Goal: Transaction & Acquisition: Purchase product/service

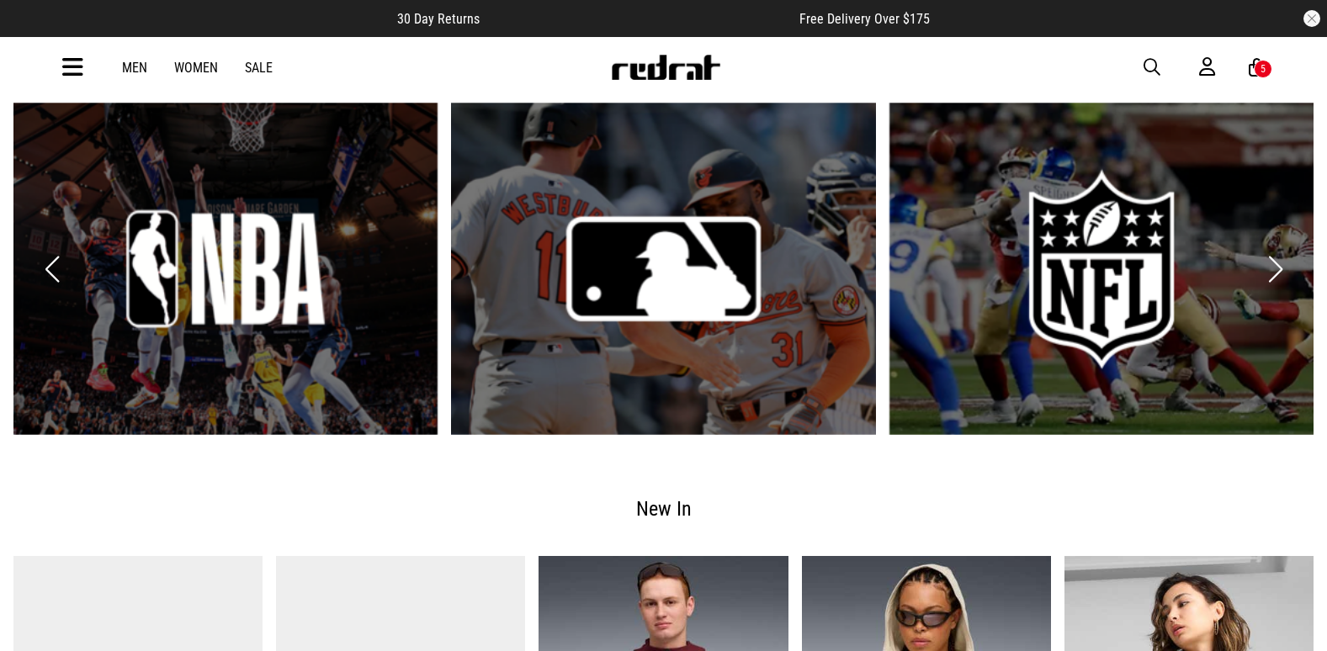
click at [1151, 67] on span "button" at bounding box center [1151, 67] width 17 height 20
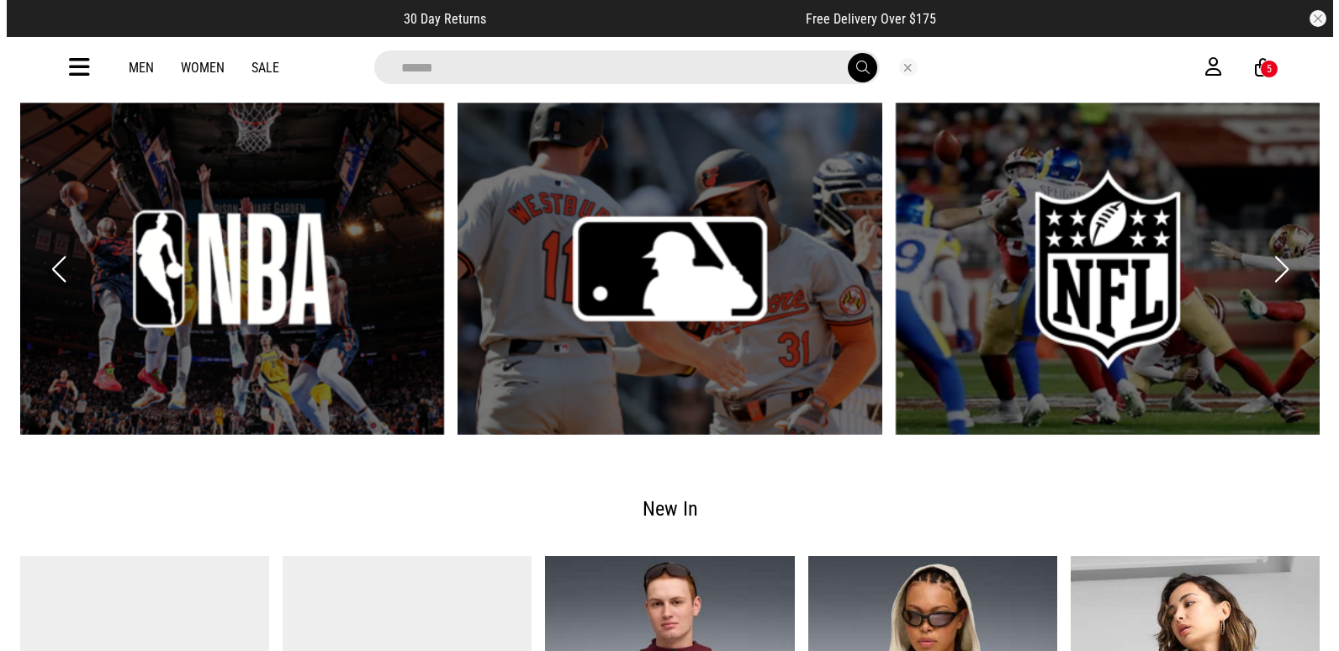
scroll to position [2893, 0]
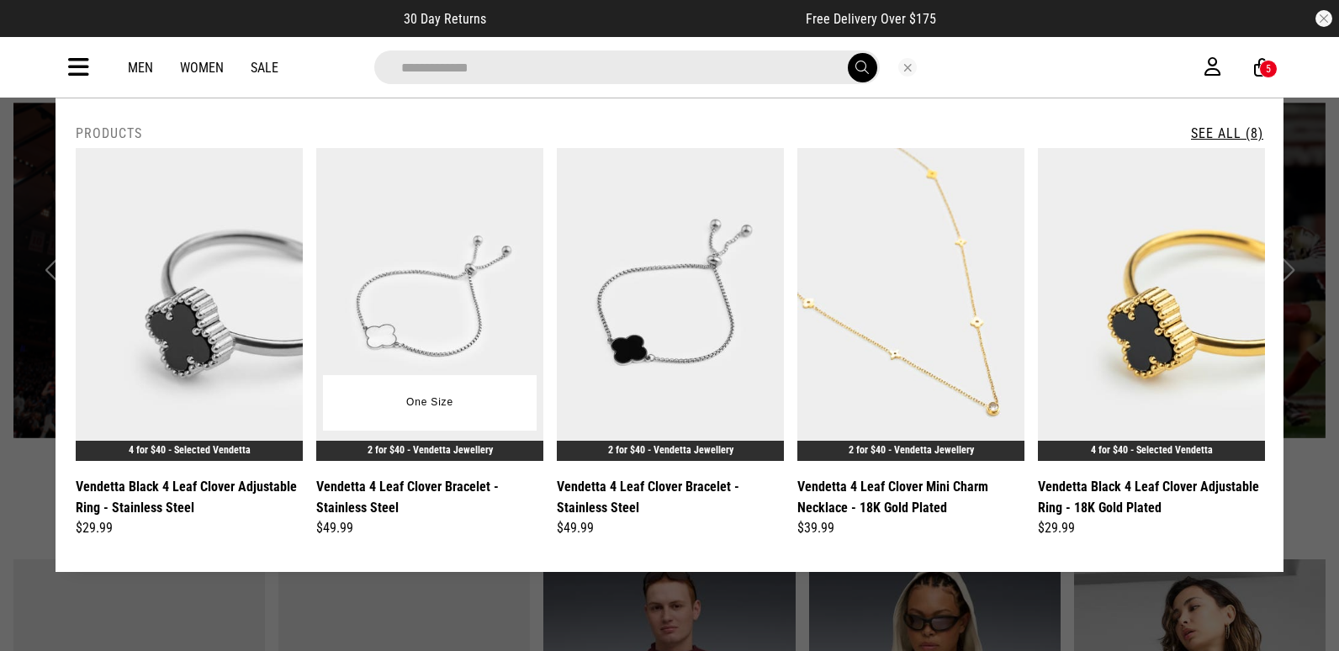
type input "**********"
click at [449, 323] on img at bounding box center [429, 304] width 227 height 313
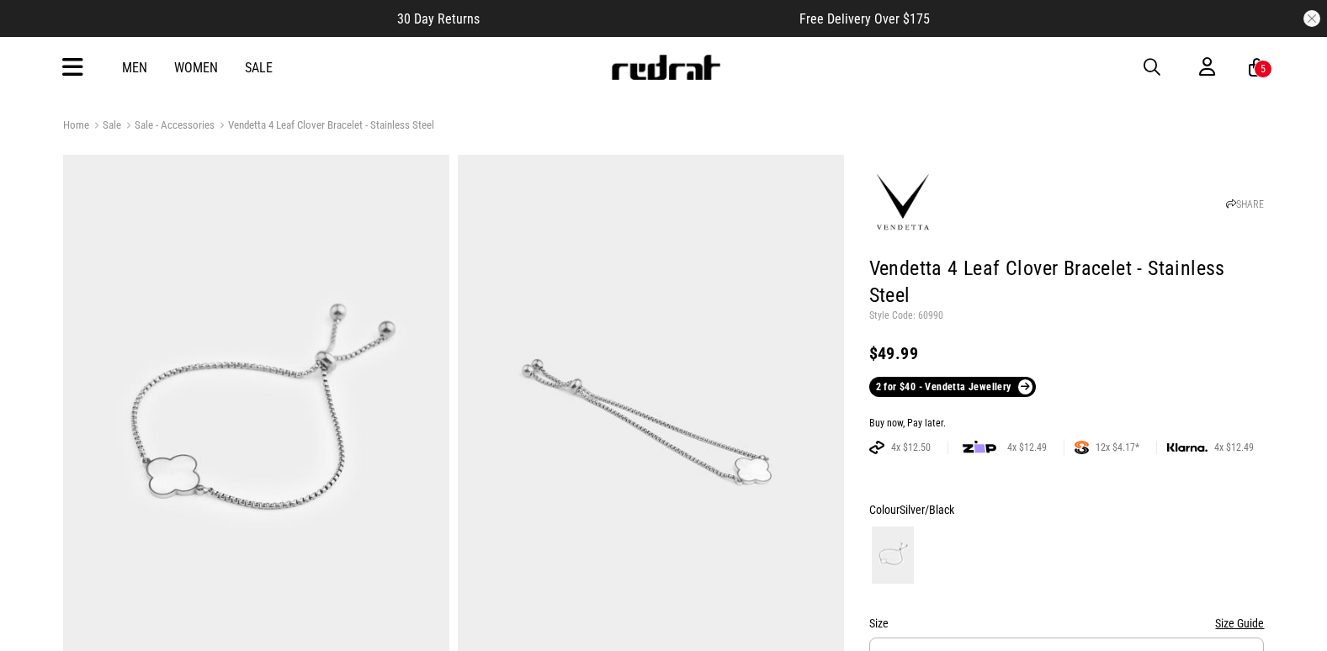
click at [928, 321] on p "Style Code: 60990" at bounding box center [1066, 316] width 395 height 13
click at [925, 315] on p "Style Code: 60990" at bounding box center [1066, 316] width 395 height 13
copy p "60990"
click at [1147, 66] on span "button" at bounding box center [1151, 67] width 17 height 20
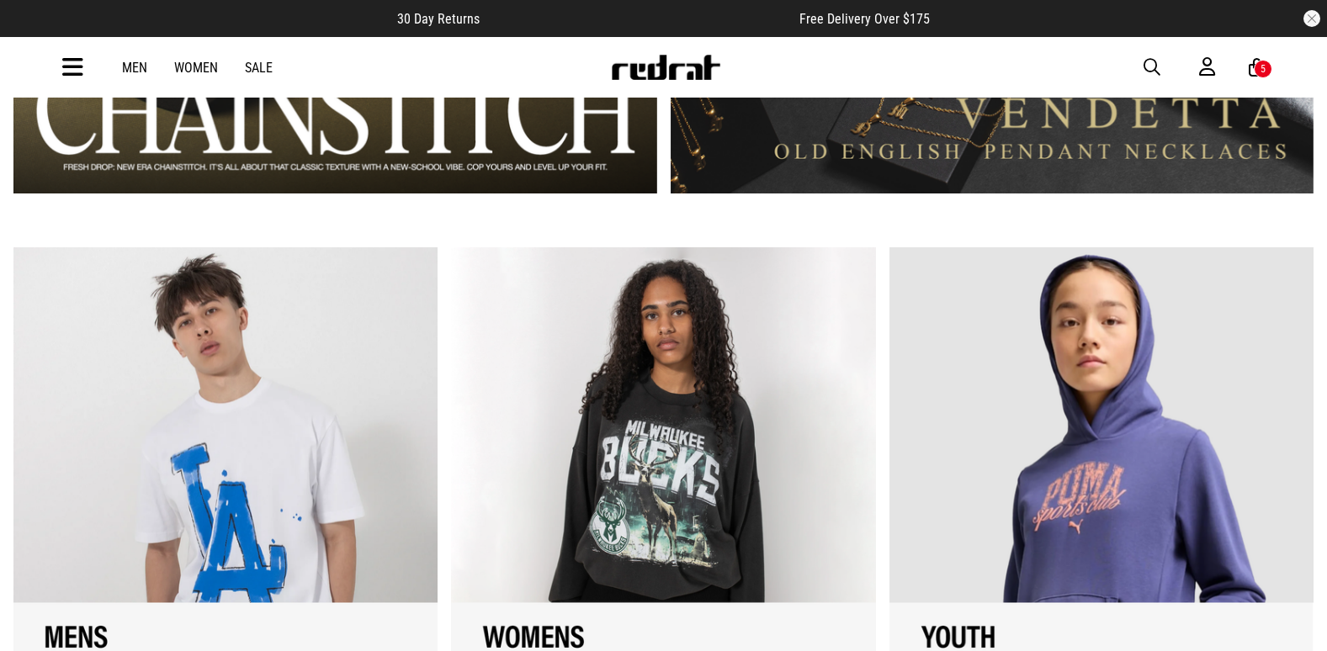
click at [1142, 70] on div "Men Women Sale Sign in New Back Footwear Back Mens Back Womens Back Youth & Kid…" at bounding box center [664, 67] width 1228 height 61
click at [1144, 70] on span "button" at bounding box center [1151, 67] width 17 height 20
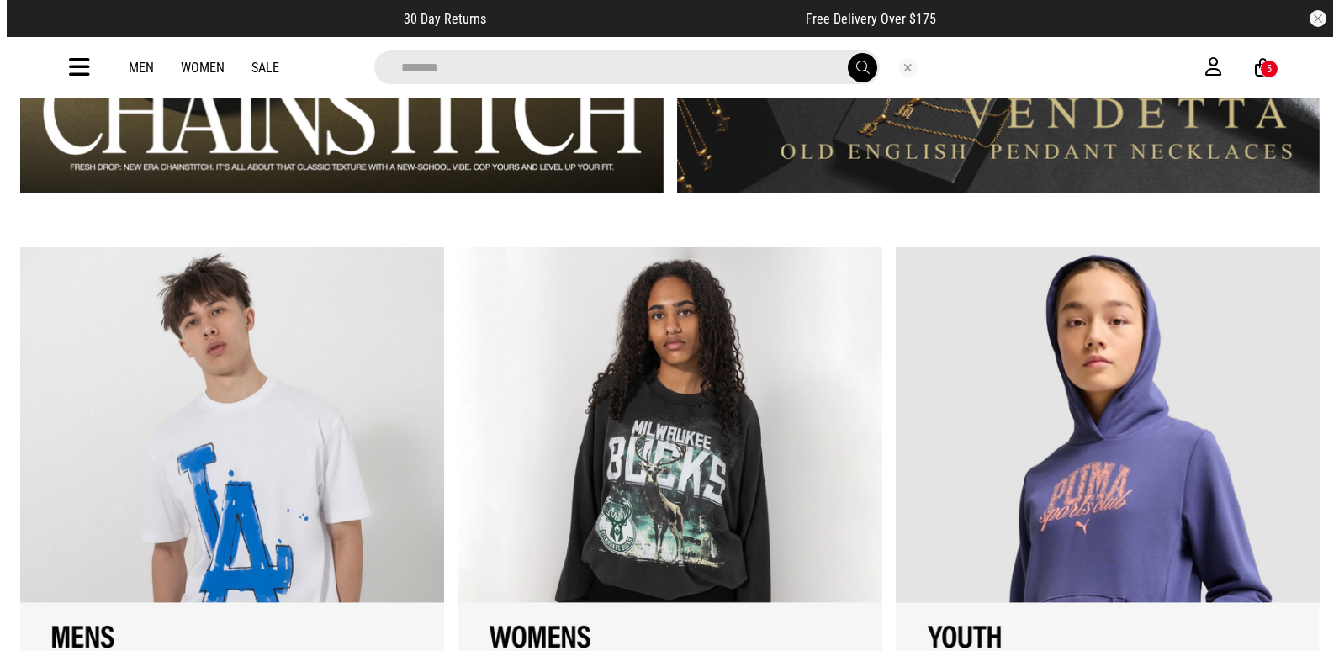
scroll to position [1595, 0]
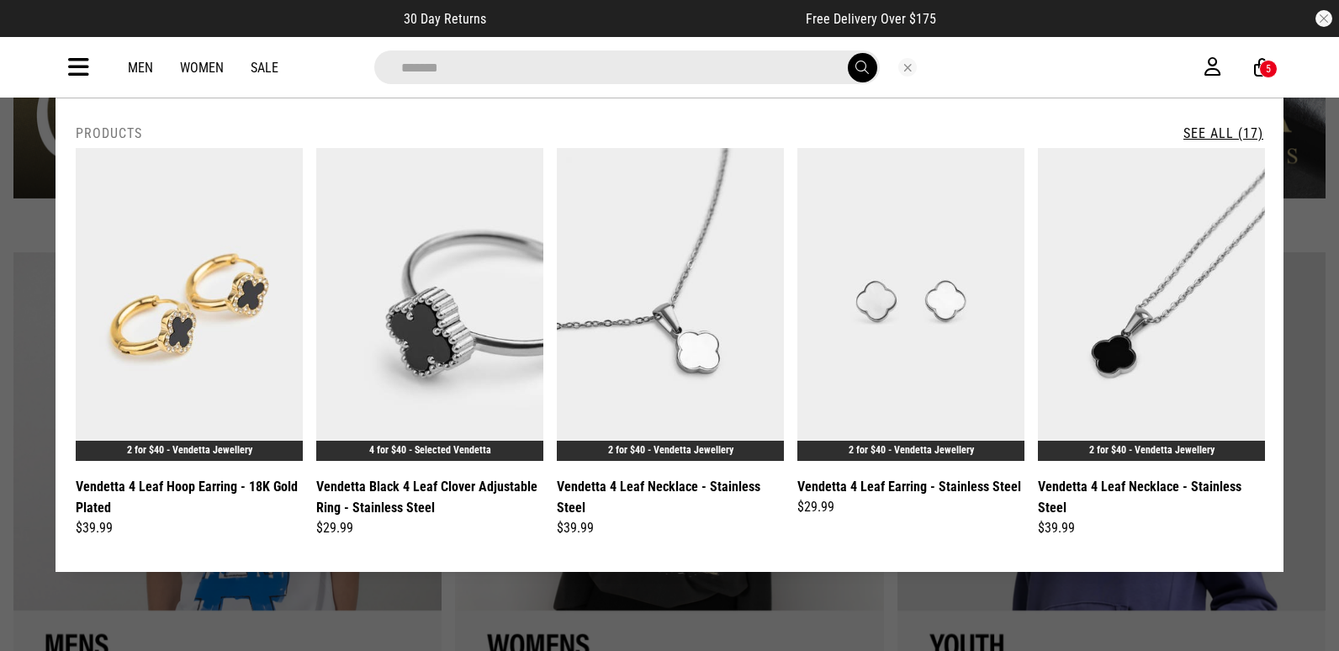
type input "******"
click at [1218, 135] on link "See All (17)" at bounding box center [1224, 133] width 80 height 16
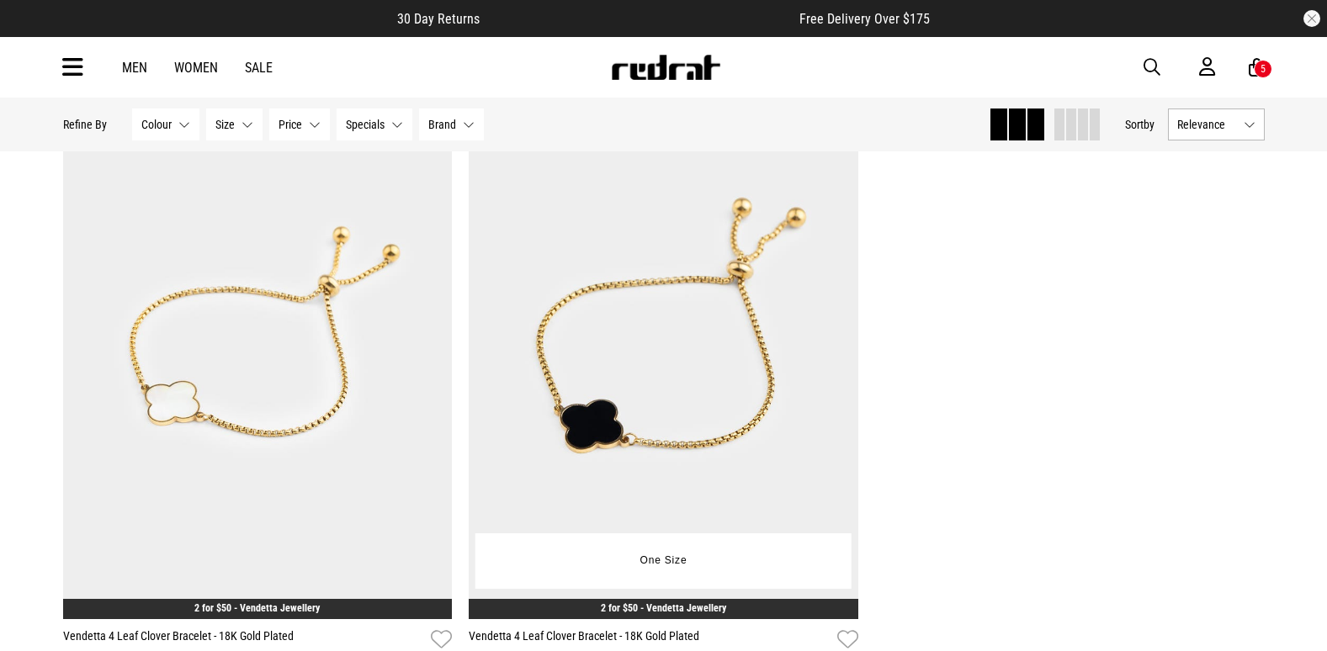
scroll to position [3533, 0]
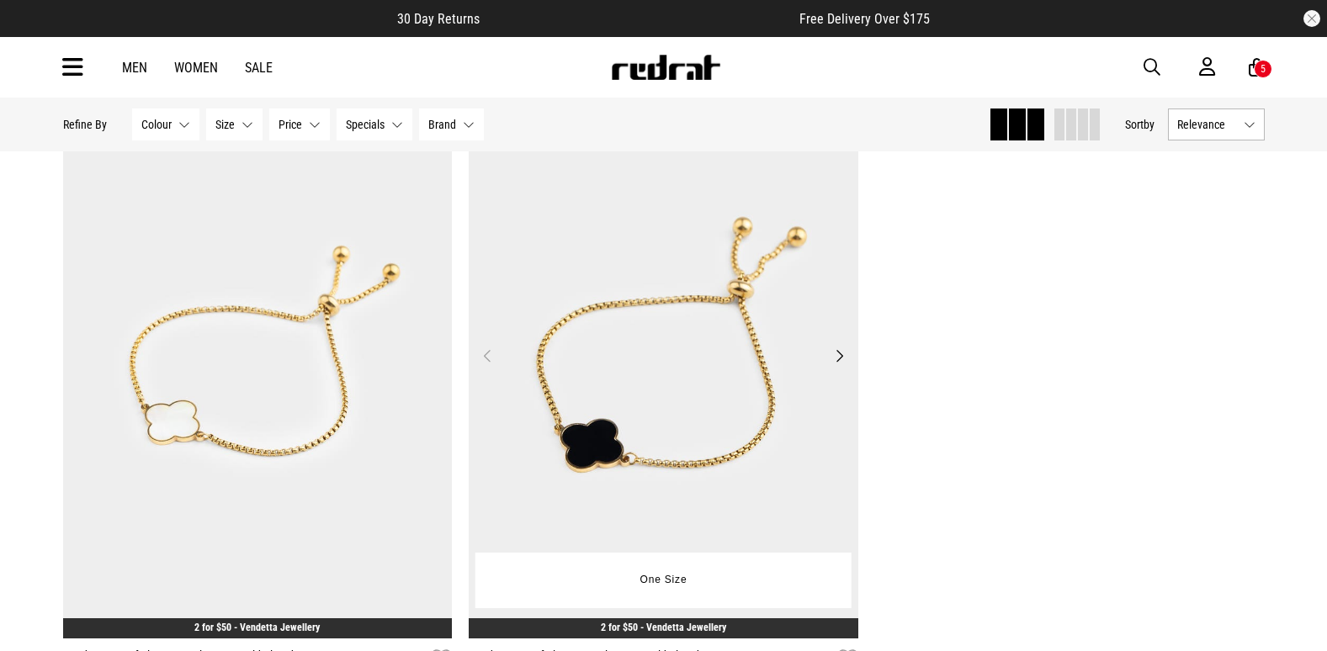
click at [678, 300] on img at bounding box center [663, 365] width 389 height 545
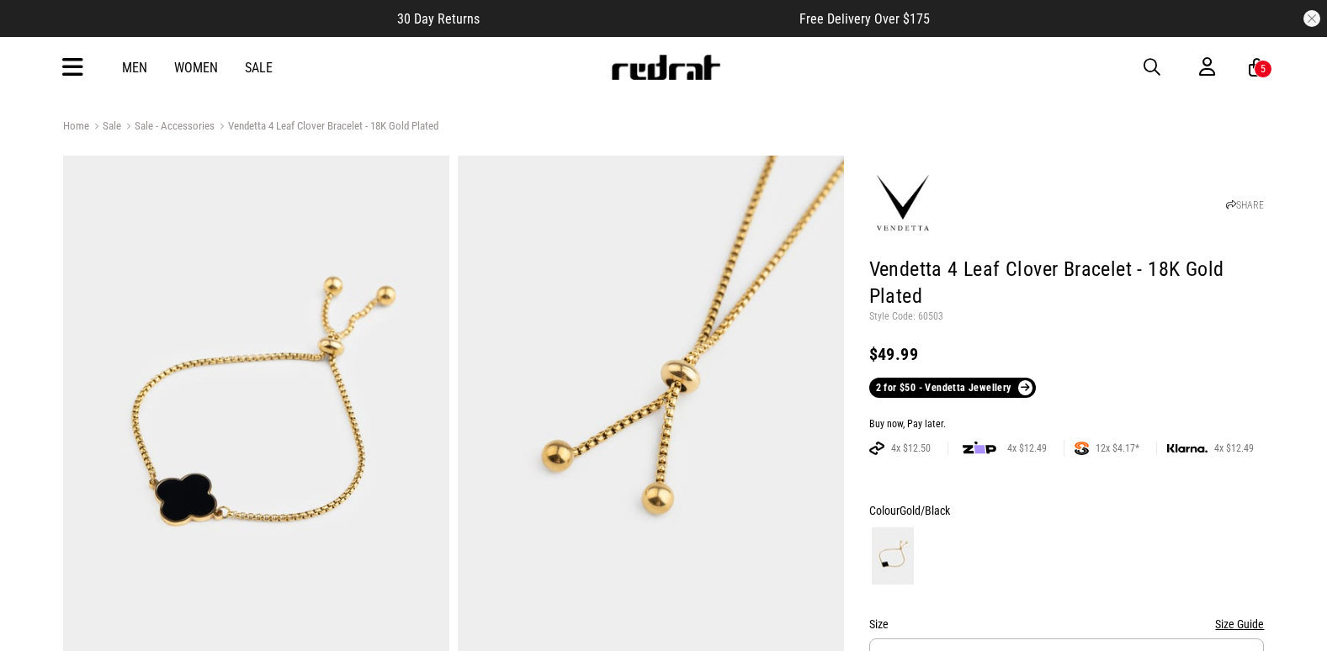
click at [1148, 66] on span "button" at bounding box center [1151, 67] width 17 height 20
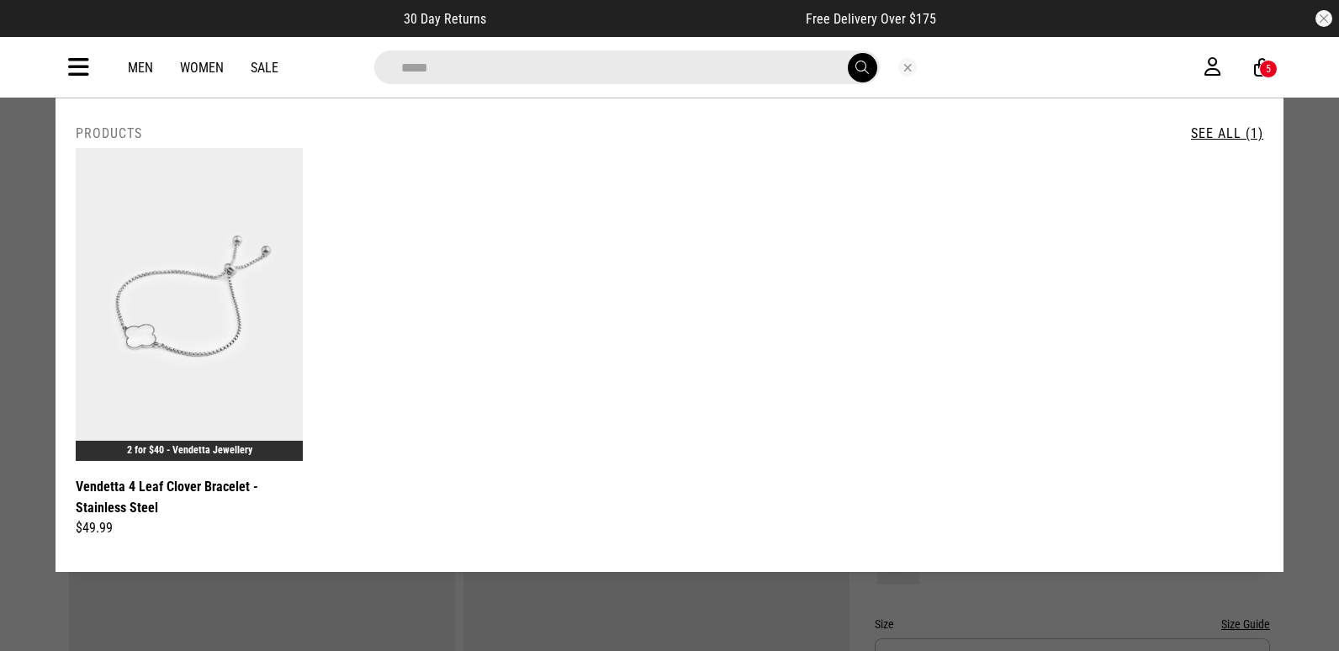
drag, startPoint x: 438, startPoint y: 74, endPoint x: 256, endPoint y: 74, distance: 182.6
click at [257, 74] on div "**********" at bounding box center [670, 67] width 1228 height 61
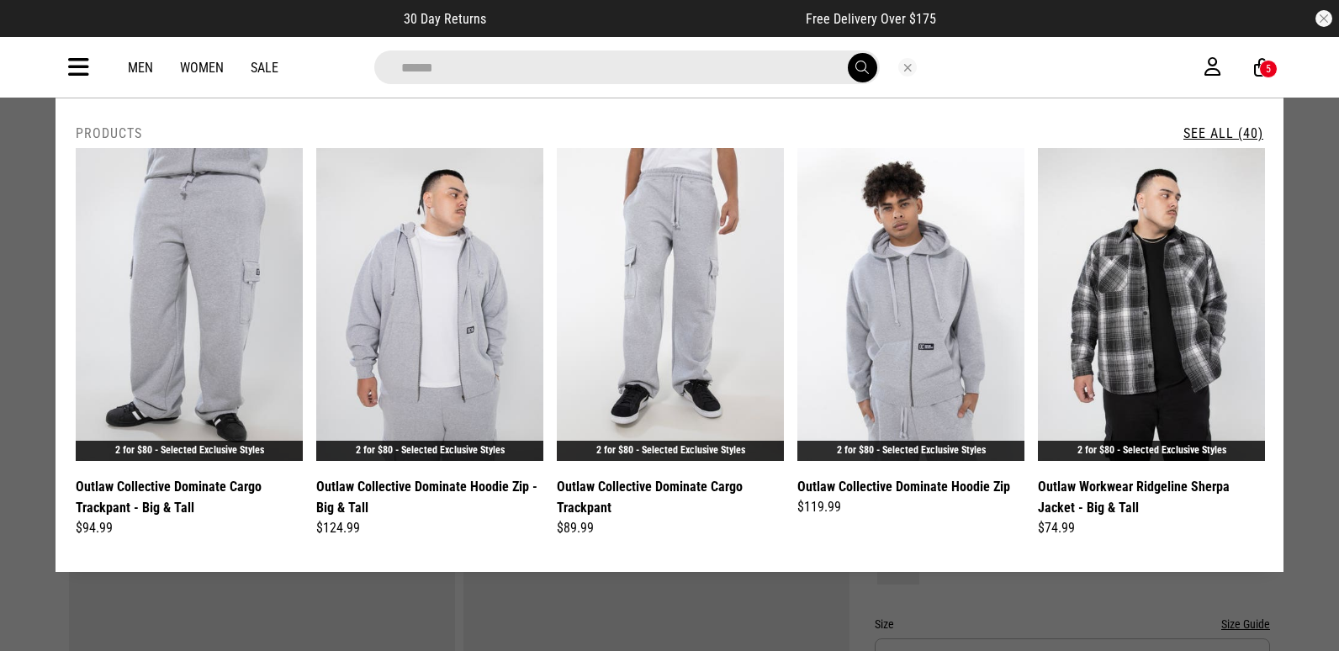
type input "******"
click at [1202, 135] on link "See All (40)" at bounding box center [1224, 133] width 80 height 16
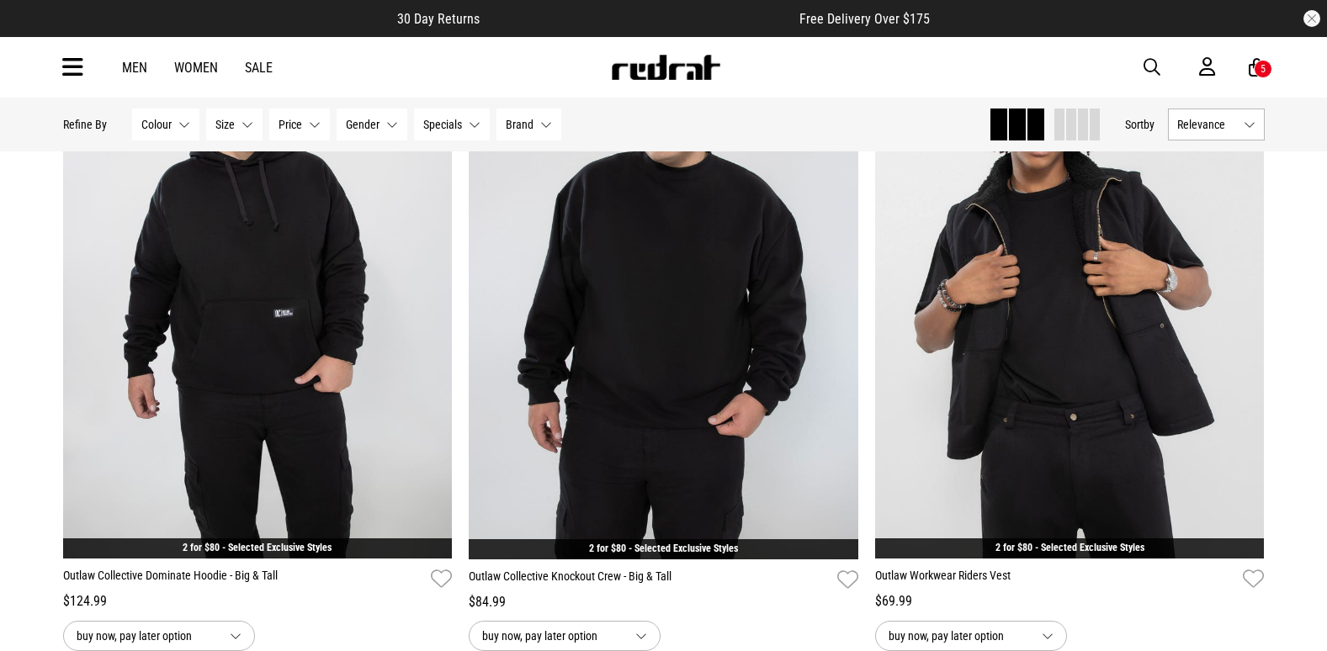
scroll to position [2944, 0]
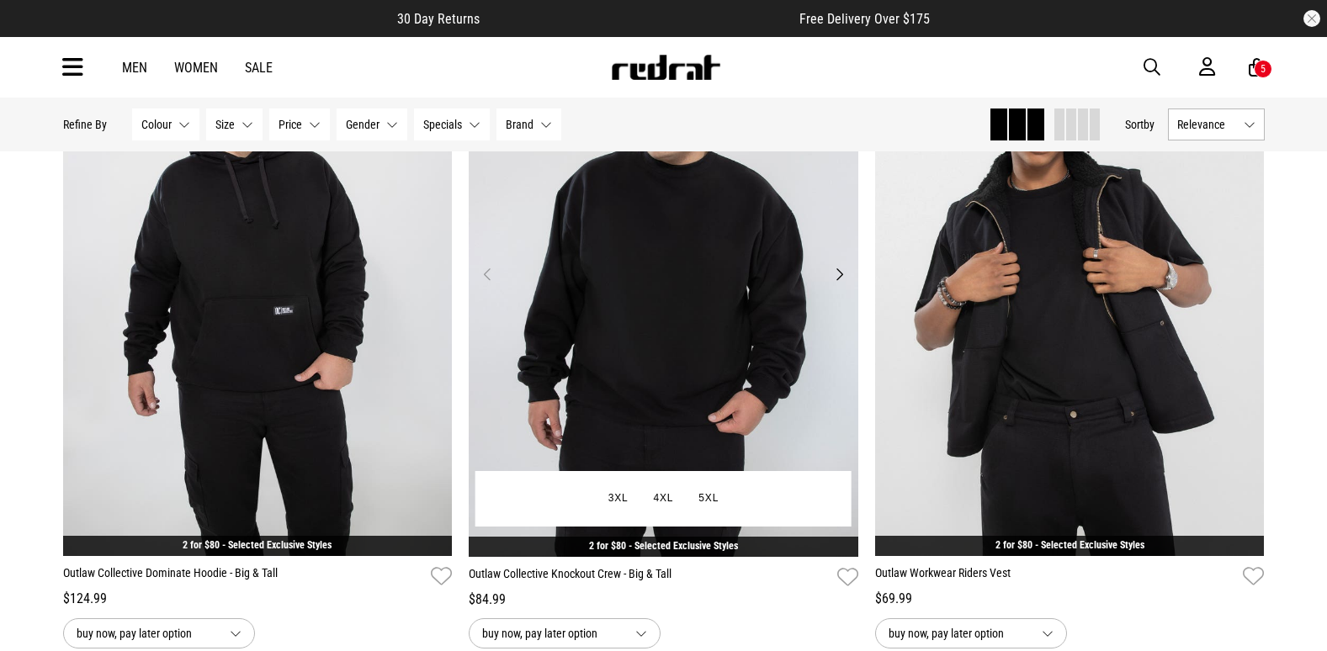
click at [652, 332] on img at bounding box center [663, 284] width 389 height 545
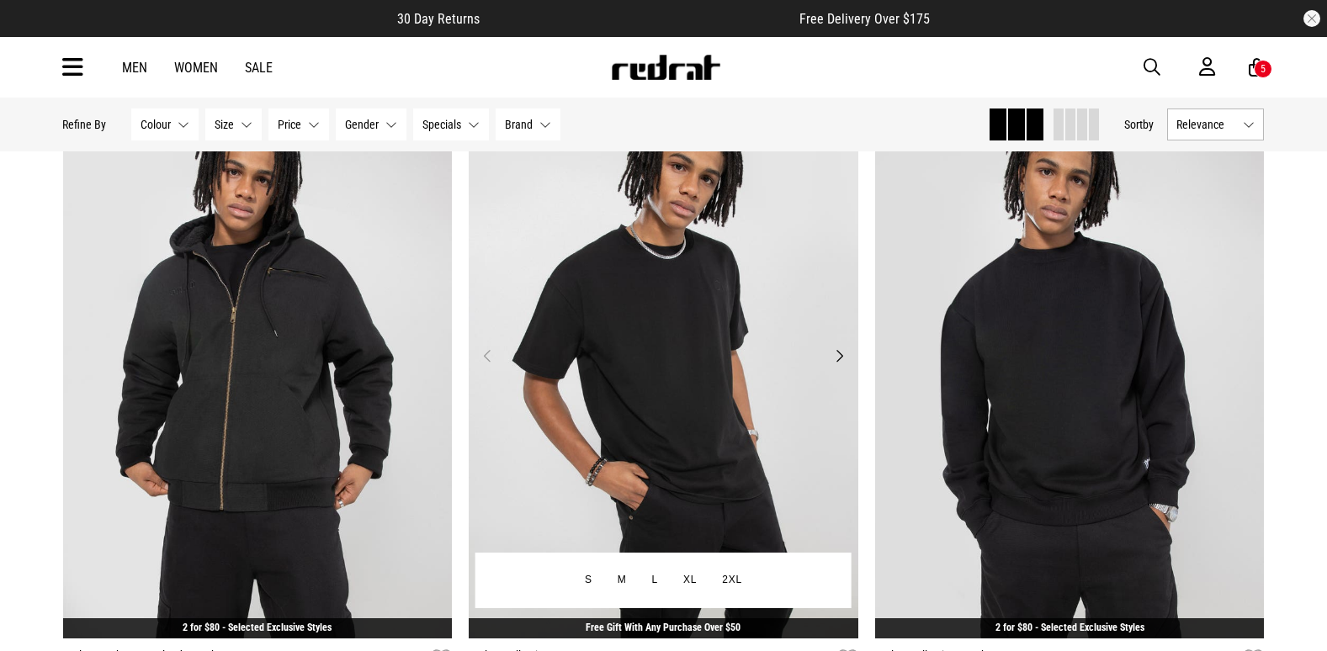
scroll to position [3719, 0]
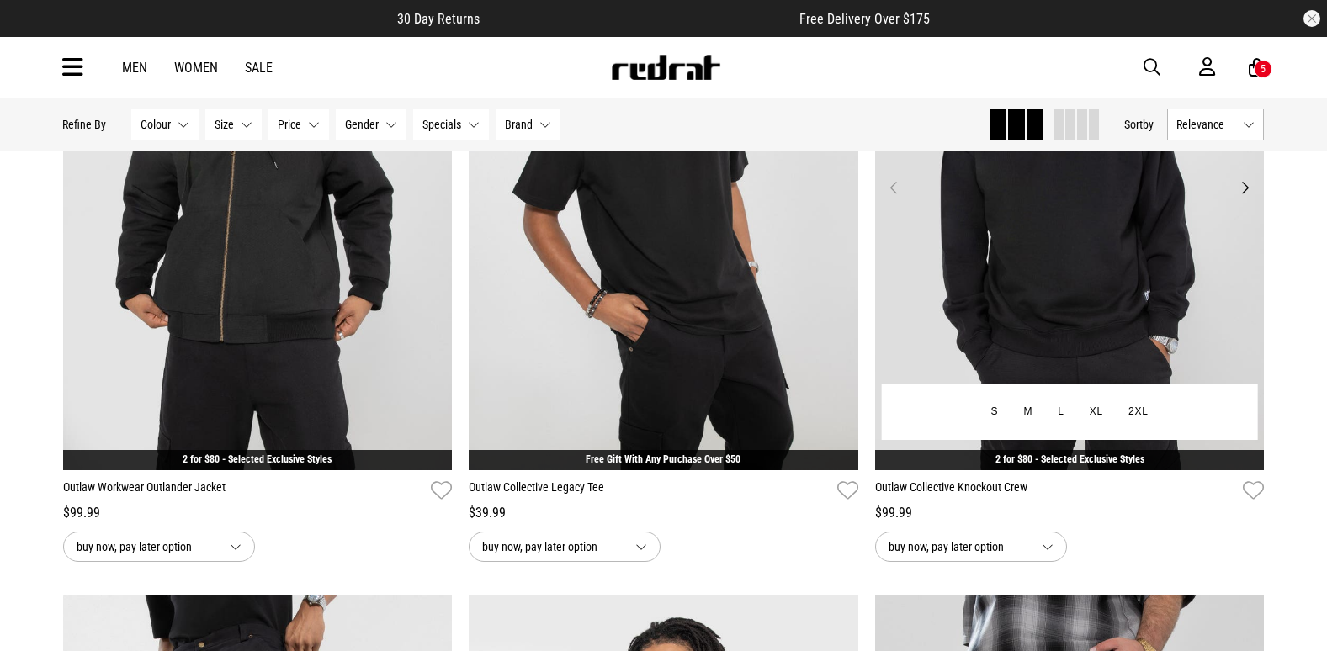
click at [1069, 264] on img at bounding box center [1069, 197] width 389 height 545
